Goal: Task Accomplishment & Management: Use online tool/utility

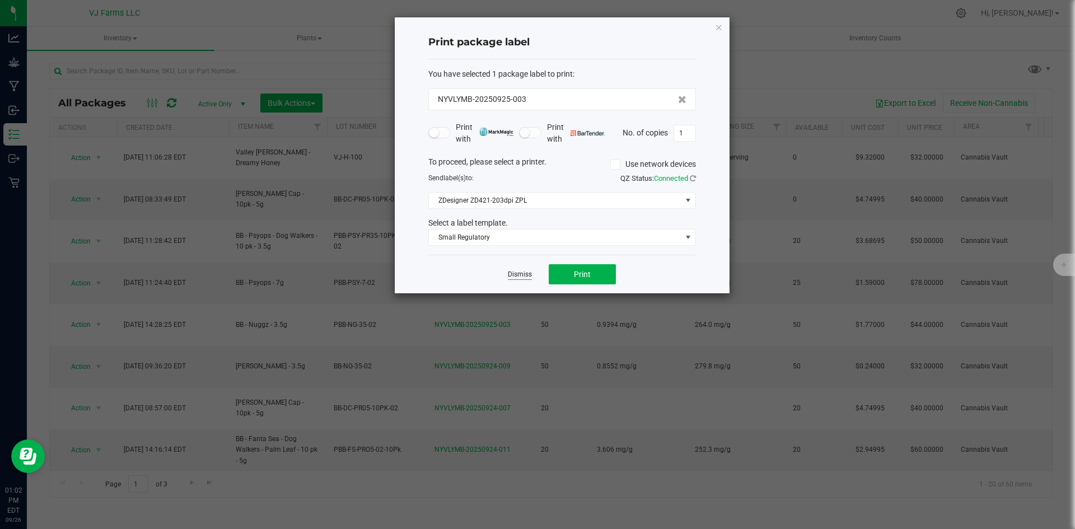
click at [524, 273] on link "Dismiss" at bounding box center [520, 275] width 24 height 10
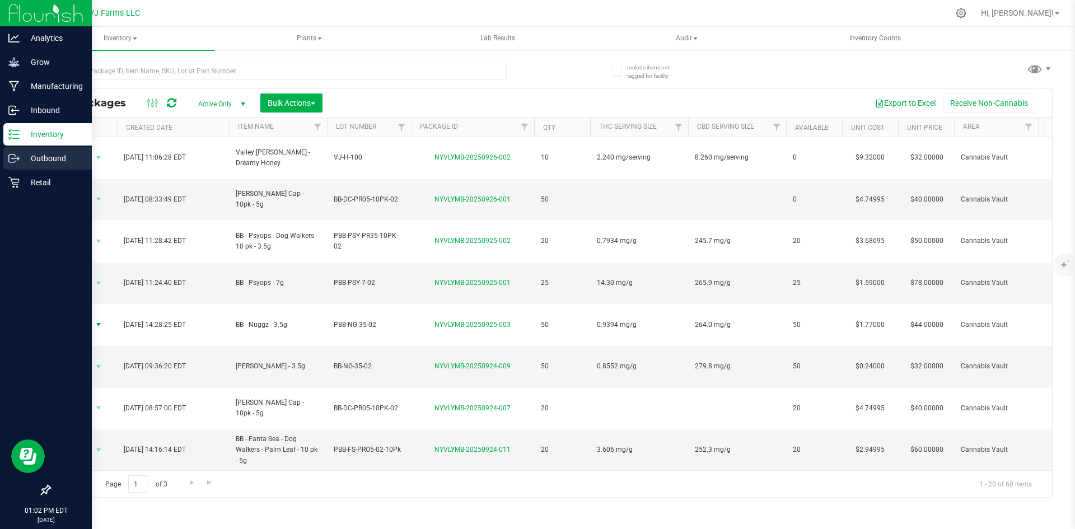
click at [45, 151] on div "Outbound" at bounding box center [47, 158] width 89 height 22
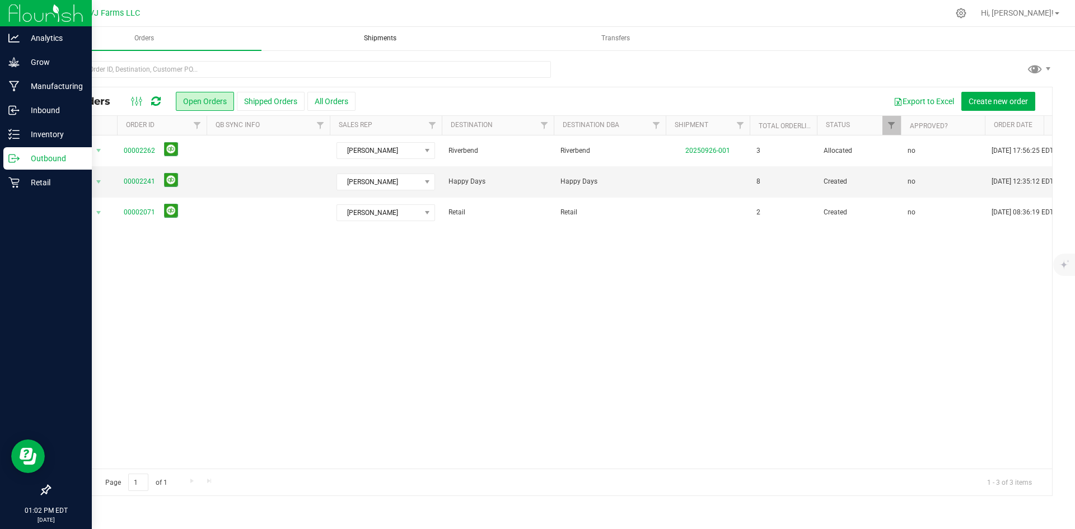
click at [371, 38] on span "Shipments" at bounding box center [380, 39] width 63 height 10
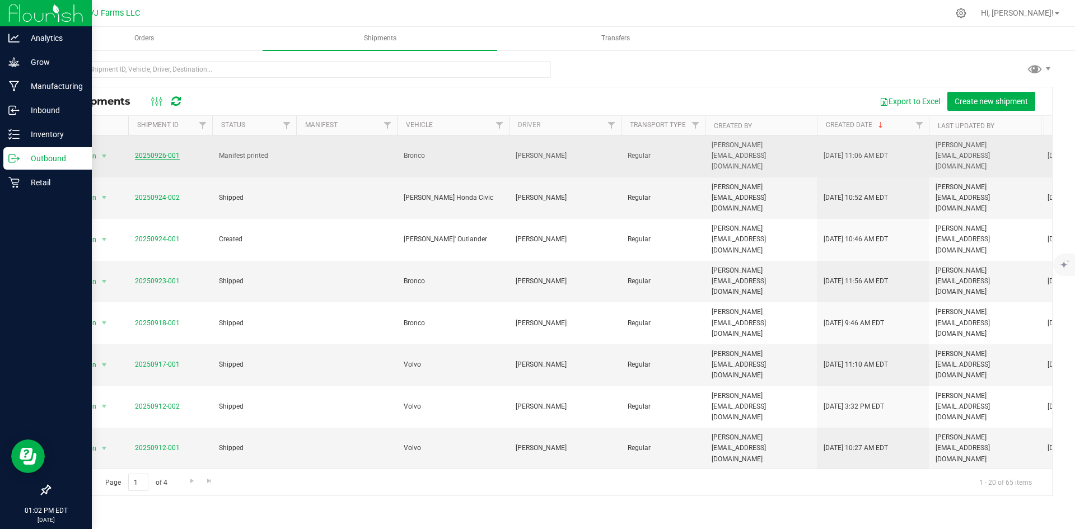
click at [160, 152] on link "20250926-001" at bounding box center [157, 156] width 45 height 8
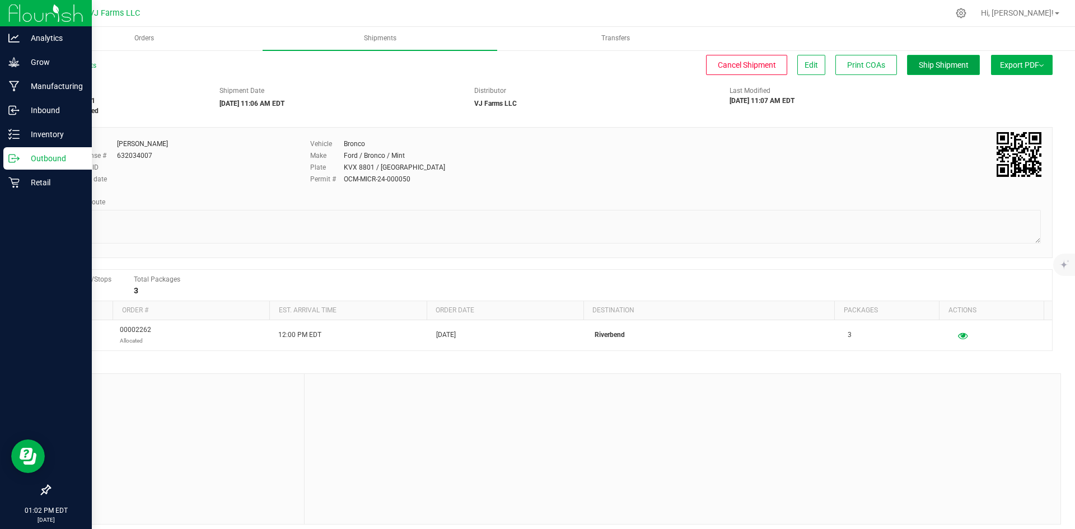
click at [950, 68] on span "Ship Shipment" at bounding box center [944, 64] width 50 height 9
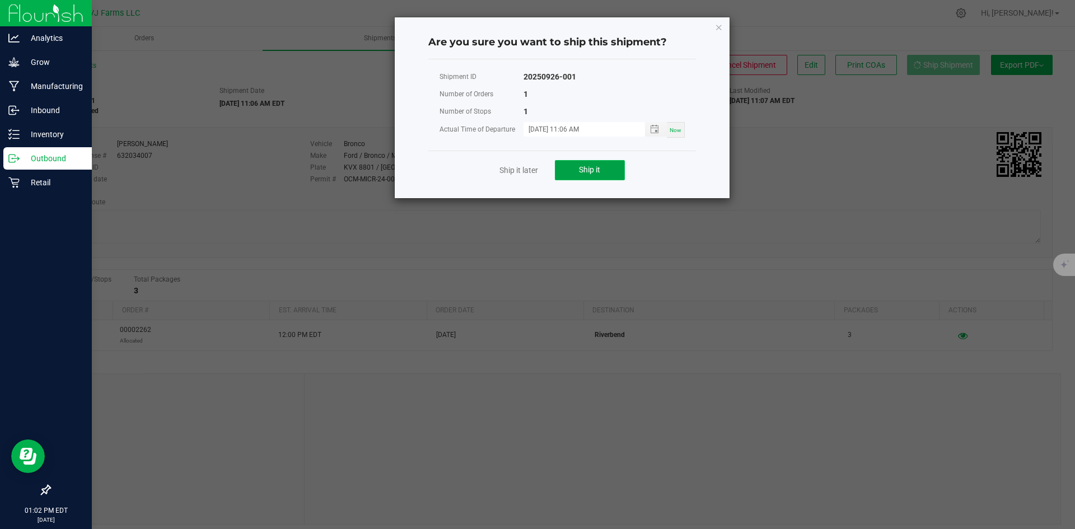
click at [598, 179] on button "Ship it" at bounding box center [590, 170] width 70 height 20
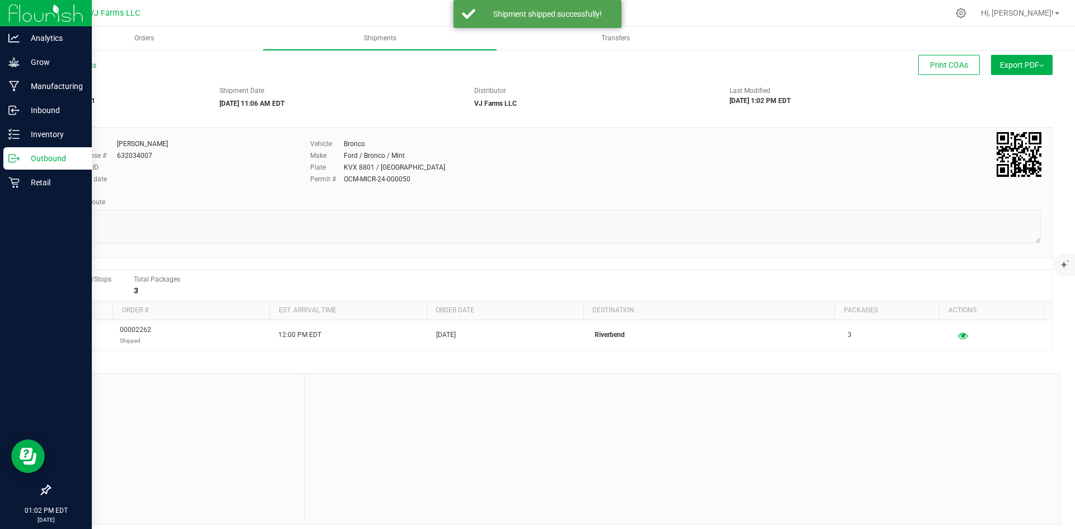
click at [11, 161] on icon at bounding box center [13, 158] width 11 height 11
